Goal: Task Accomplishment & Management: Manage account settings

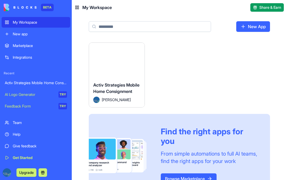
click at [98, 91] on span "Activ Strategies Mobile Home Consignment" at bounding box center [116, 88] width 46 height 12
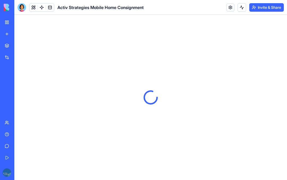
click at [269, 8] on button "Invite & Share" at bounding box center [267, 7] width 35 height 9
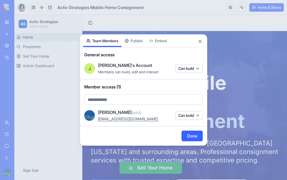
click at [143, 43] on body "BETA My Workspace New app Marketplace Integrations Recent Activ Strategies Mobi…" at bounding box center [143, 90] width 287 height 180
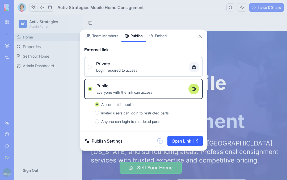
click at [192, 140] on link "Open Link" at bounding box center [185, 141] width 35 height 11
click at [98, 66] on span "Private" at bounding box center [103, 64] width 14 height 6
click at [92, 66] on button "Private Login required to access" at bounding box center [90, 67] width 4 height 4
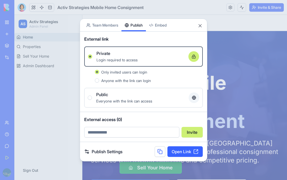
click at [98, 82] on button "Anyone with the link can login" at bounding box center [97, 80] width 4 height 4
click at [193, 153] on link "Open Link" at bounding box center [185, 152] width 35 height 11
click at [131, 72] on span "Only invited users can login" at bounding box center [124, 72] width 46 height 5
click at [99, 72] on button "Only invited users can login" at bounding box center [97, 72] width 4 height 4
click at [108, 78] on span "Anyone with the link can login" at bounding box center [126, 80] width 50 height 5
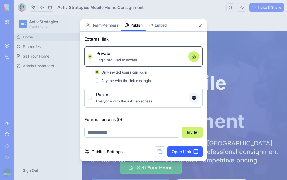
click at [99, 78] on button "Anyone with the link can login" at bounding box center [97, 80] width 4 height 4
click at [201, 23] on div "Share App Team Members Publish Embed" at bounding box center [143, 25] width 127 height 13
click at [201, 24] on button "Close" at bounding box center [200, 25] width 5 height 5
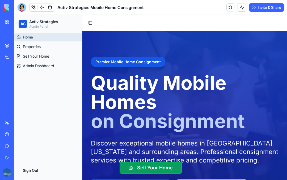
click at [267, 9] on button "Invite & Share" at bounding box center [267, 7] width 35 height 9
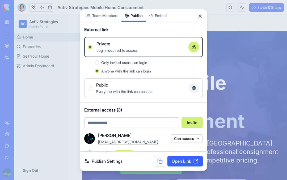
click at [200, 14] on button "Close" at bounding box center [200, 16] width 5 height 5
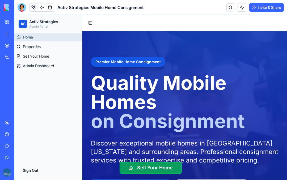
click at [231, 7] on link at bounding box center [231, 7] width 8 height 8
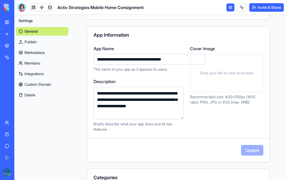
scroll to position [37, 0]
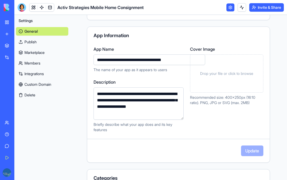
click at [238, 75] on span "Drop your file or click to browse" at bounding box center [226, 73] width 53 height 5
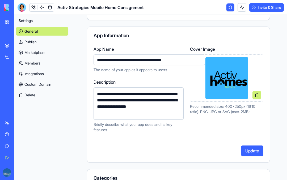
click at [254, 148] on button "Update" at bounding box center [252, 151] width 22 height 11
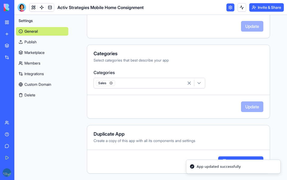
scroll to position [161, 0]
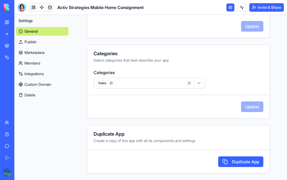
click at [201, 82] on icon "button" at bounding box center [199, 83] width 5 height 5
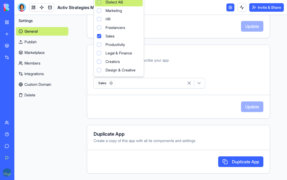
click at [100, 9] on div "Suggestions" at bounding box center [99, 11] width 4 height 4
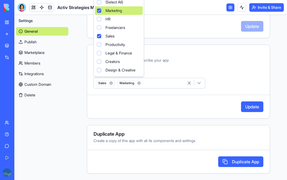
click at [256, 106] on html "**********" at bounding box center [143, 90] width 287 height 180
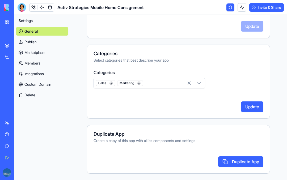
click at [254, 109] on button "Update" at bounding box center [252, 107] width 22 height 11
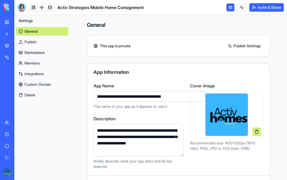
scroll to position [0, 0]
click at [251, 46] on link "Publish Settings" at bounding box center [244, 46] width 38 height 9
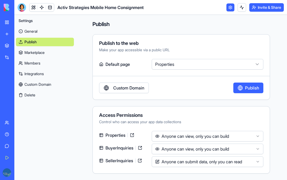
scroll to position [1, 0]
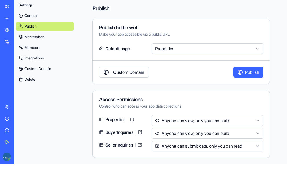
click at [255, 144] on button "Anyone can view, only you can build" at bounding box center [208, 149] width 112 height 11
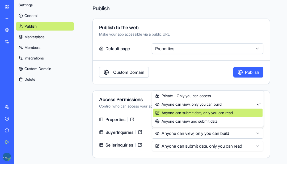
click at [233, 126] on span "Anyone can submit data, only you can read" at bounding box center [194, 128] width 78 height 5
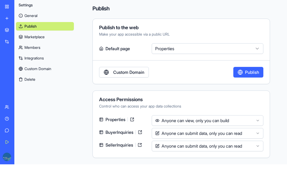
click at [240, 131] on button "Anyone can view, only you can build" at bounding box center [208, 136] width 112 height 11
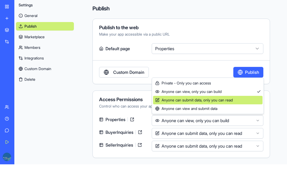
click at [233, 113] on span "Anyone can submit data, only you can read" at bounding box center [194, 115] width 78 height 5
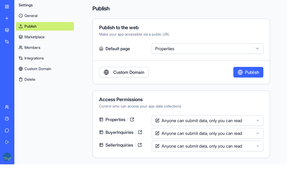
click at [246, 119] on div "Control who can access your app data collections" at bounding box center [181, 121] width 164 height 5
click at [236, 131] on button "Anyone can submit data, only you can read" at bounding box center [208, 136] width 112 height 11
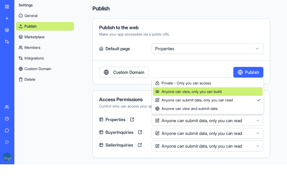
click at [218, 105] on span "Anyone can view, only you can build" at bounding box center [188, 107] width 66 height 5
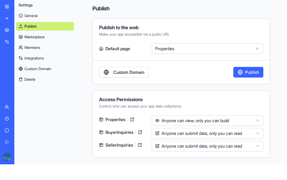
click at [32, 48] on link "Marketplace" at bounding box center [45, 52] width 58 height 9
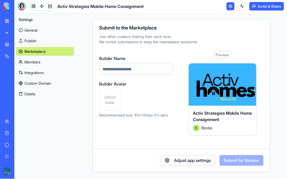
scroll to position [15, 0]
